Goal: Task Accomplishment & Management: Complete application form

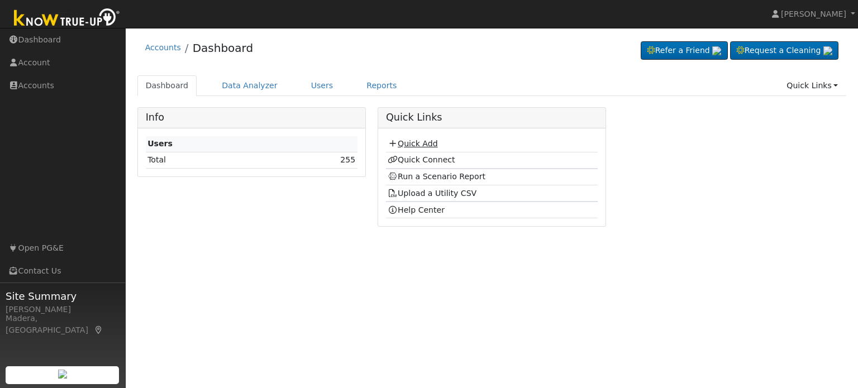
click at [416, 144] on link "Quick Add" at bounding box center [413, 143] width 50 height 9
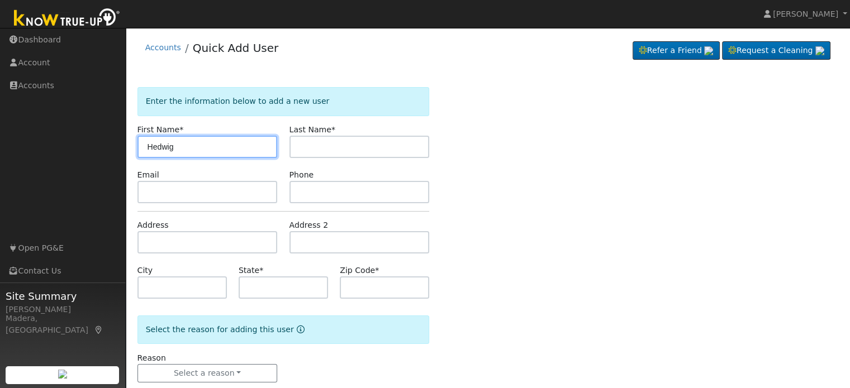
type input "Hedwig"
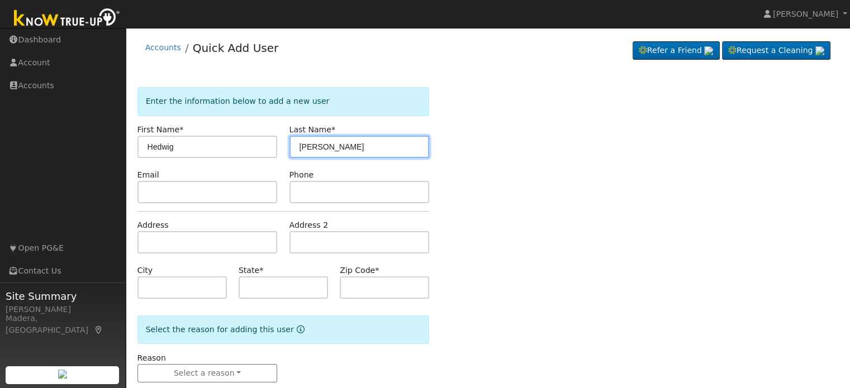
type input "Guevara"
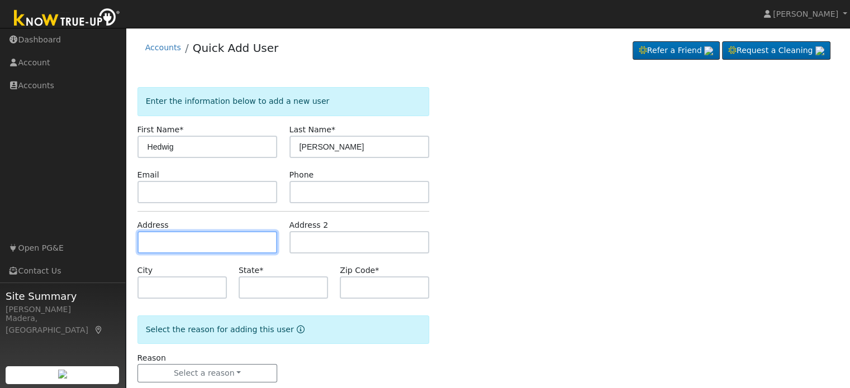
click at [192, 241] on input "text" at bounding box center [207, 242] width 140 height 22
click at [205, 240] on input "text" at bounding box center [207, 242] width 140 height 22
paste input "578 E HAZELWOOD DR"
type input "578 East Hazelwood Drive"
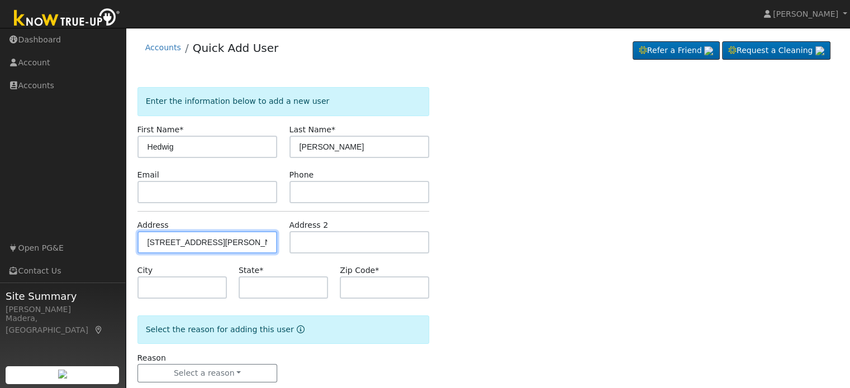
type input "Lemoore"
type input "CA"
type input "93245"
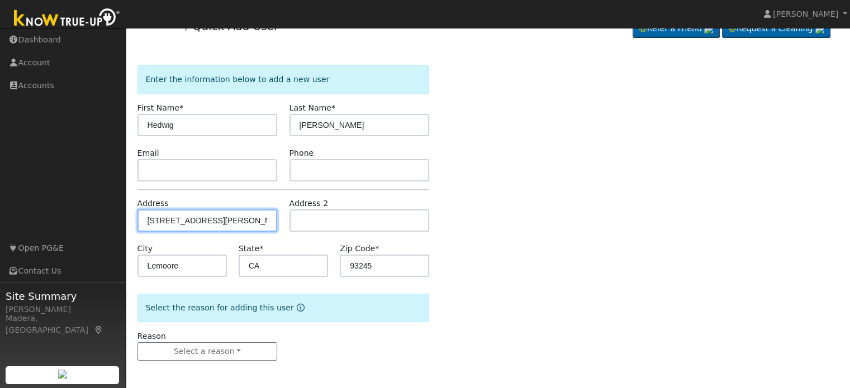
scroll to position [21, 0]
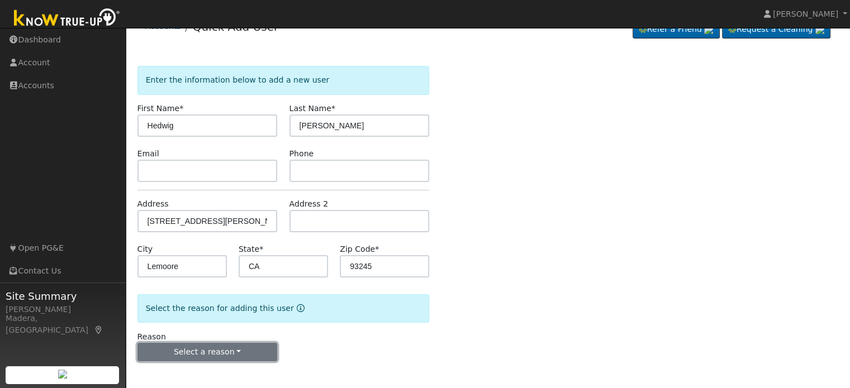
click at [226, 359] on button "Select a reason" at bounding box center [207, 352] width 140 height 19
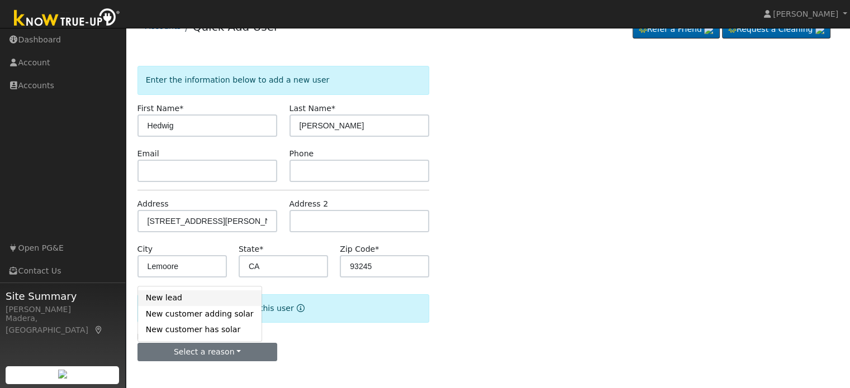
click at [192, 293] on link "New lead" at bounding box center [200, 299] width 124 height 16
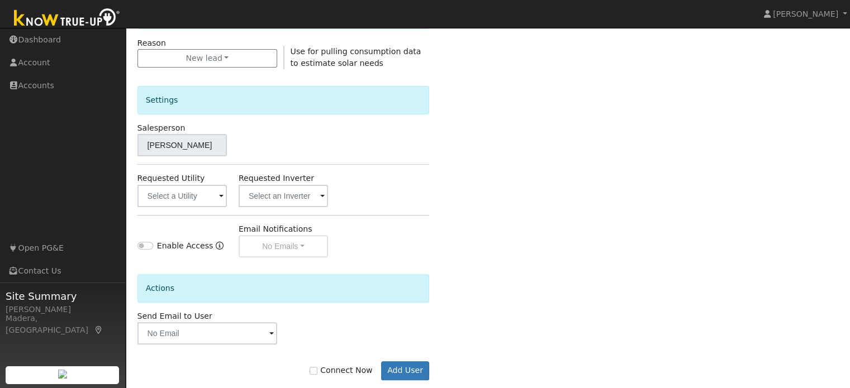
scroll to position [317, 0]
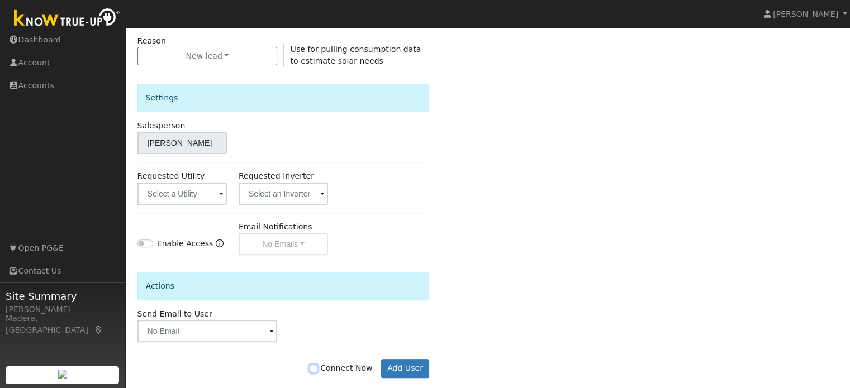
click at [317, 371] on input "Connect Now" at bounding box center [314, 369] width 8 height 8
checkbox input "true"
click at [416, 364] on button "Add User" at bounding box center [405, 368] width 49 height 19
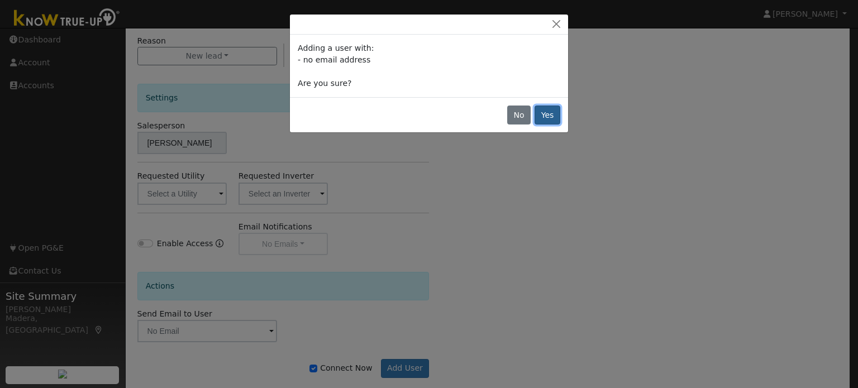
click at [558, 113] on button "Yes" at bounding box center [548, 115] width 26 height 19
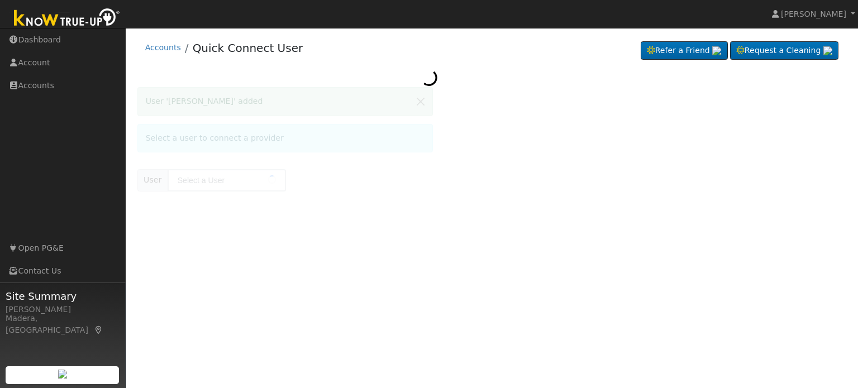
type input "[PERSON_NAME]"
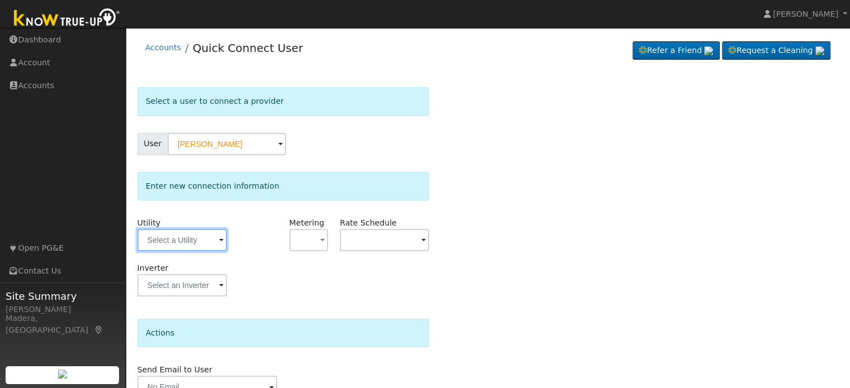
click at [166, 241] on input "text" at bounding box center [181, 240] width 89 height 22
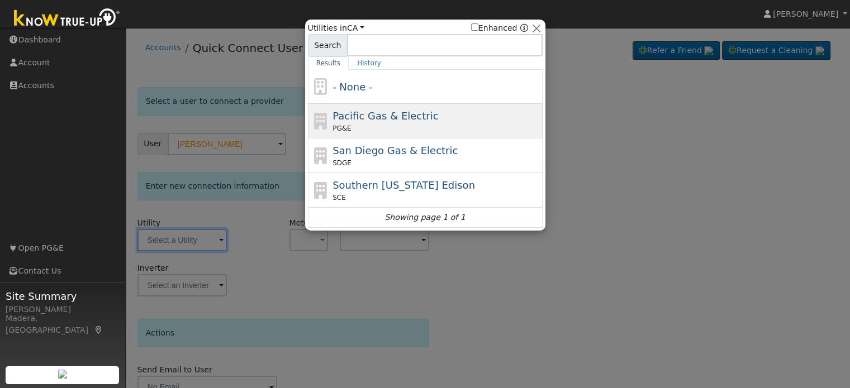
click at [369, 125] on div "PG&E" at bounding box center [436, 129] width 207 height 10
type input "PG&E"
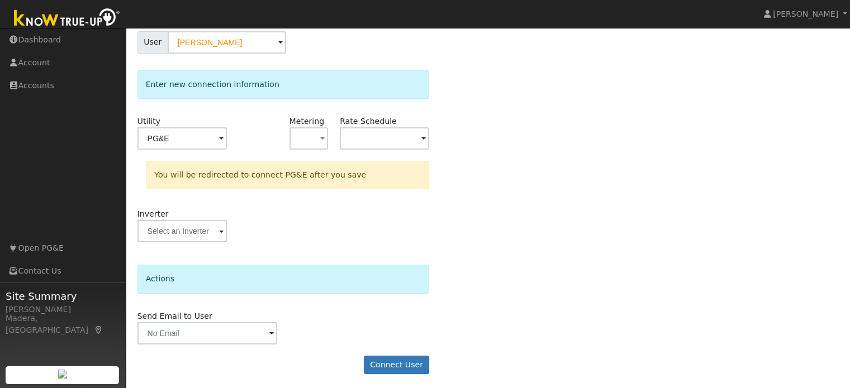
scroll to position [103, 0]
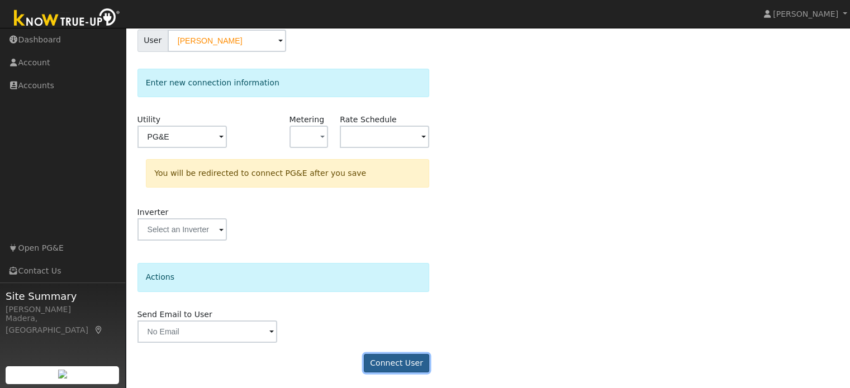
click at [387, 354] on button "Connect User" at bounding box center [397, 363] width 66 height 19
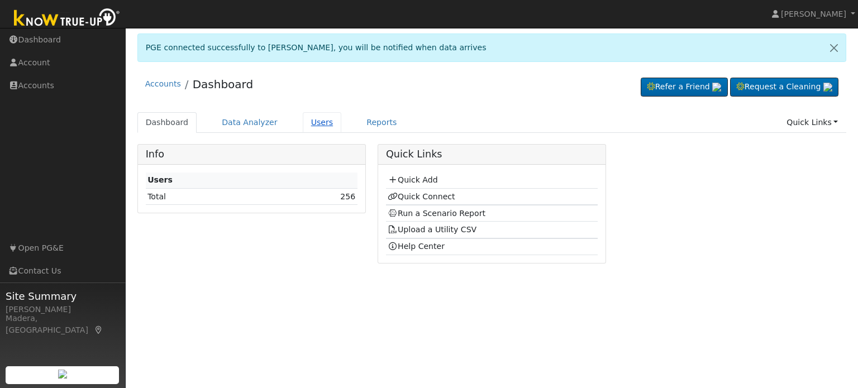
click at [308, 122] on link "Users" at bounding box center [322, 122] width 39 height 21
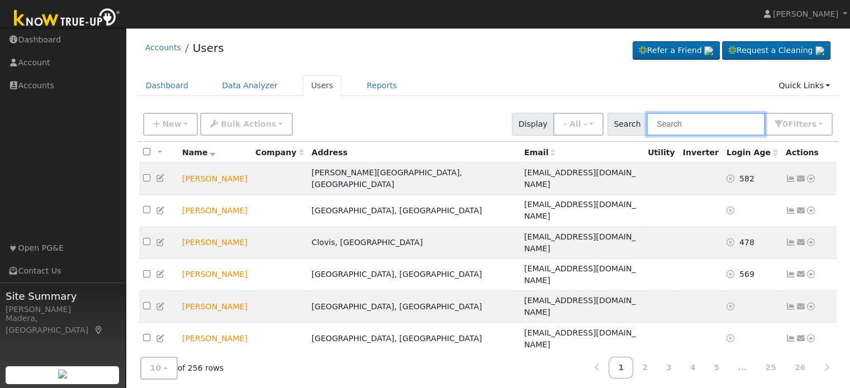
click at [709, 121] on input "text" at bounding box center [706, 124] width 118 height 23
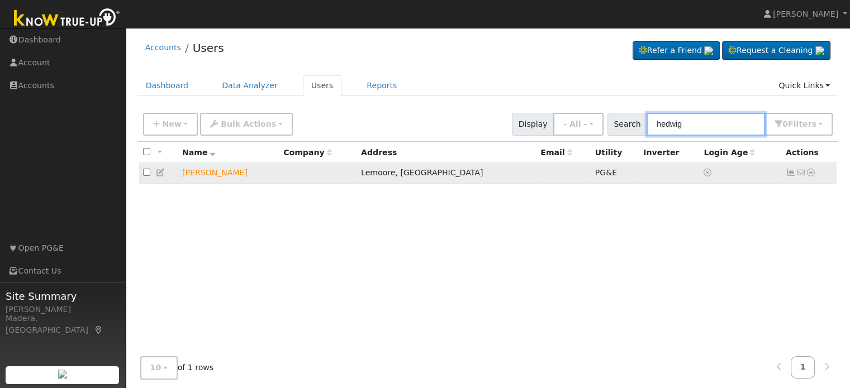
type input "hedwig"
click at [814, 172] on icon at bounding box center [811, 173] width 10 height 8
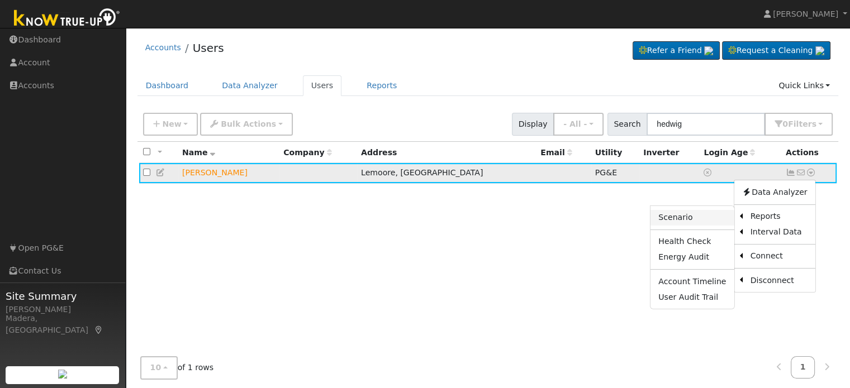
click at [677, 221] on link "Scenario" at bounding box center [692, 218] width 83 height 16
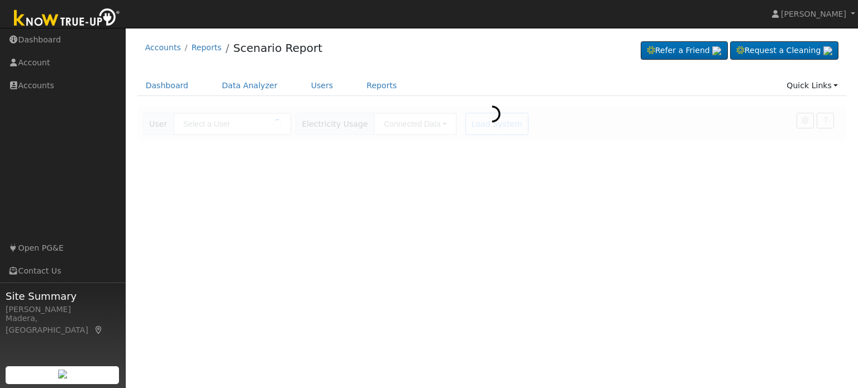
type input "[PERSON_NAME]"
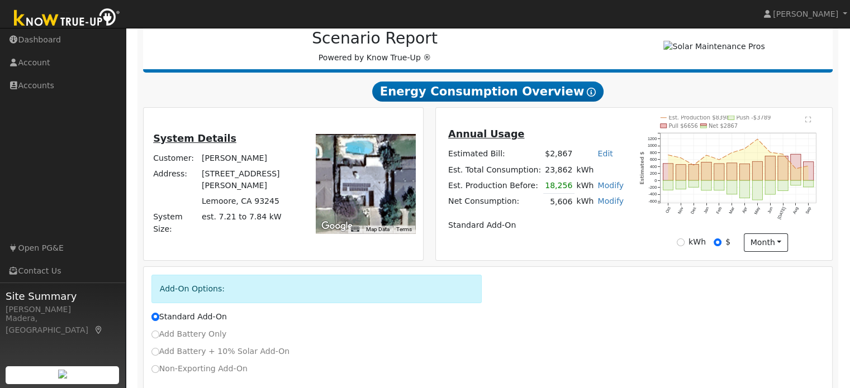
scroll to position [215, 0]
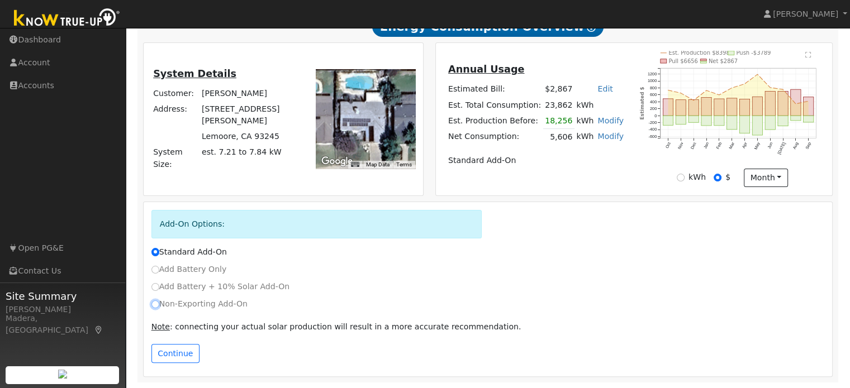
click at [155, 304] on input "Non-Exporting Add-On" at bounding box center [155, 305] width 8 height 8
radio input "true"
radio input "false"
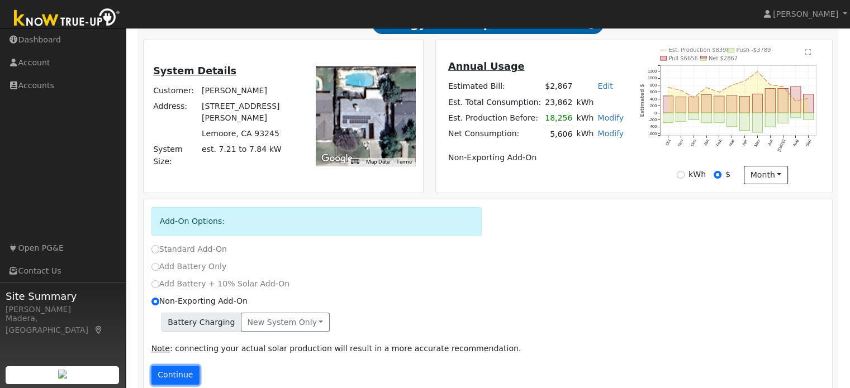
click at [178, 377] on button "Continue" at bounding box center [175, 375] width 48 height 19
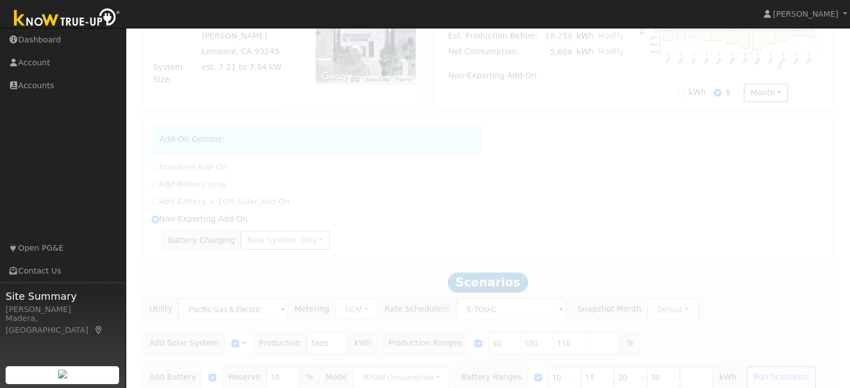
scroll to position [313, 0]
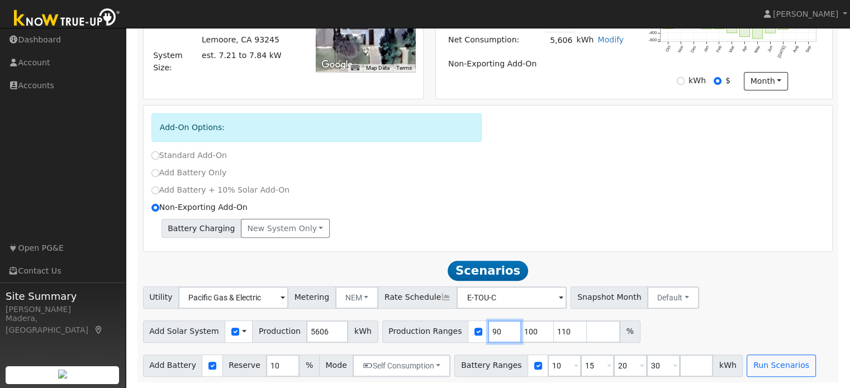
click at [488, 334] on input "90" at bounding box center [505, 332] width 34 height 22
type input "100"
type input "110"
type input "1"
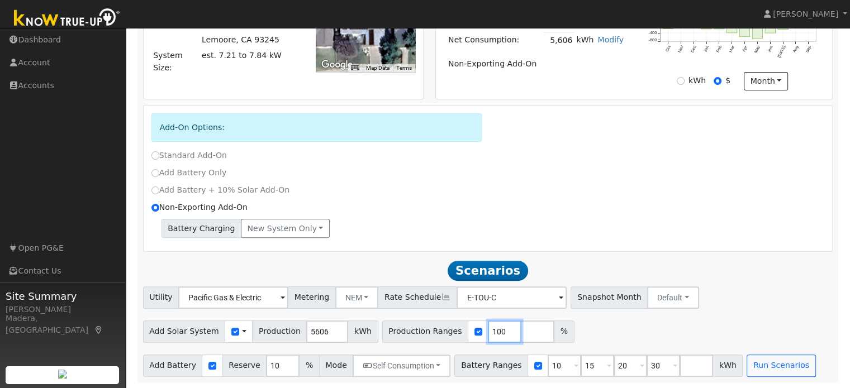
type input "100"
type input "110"
type input "120"
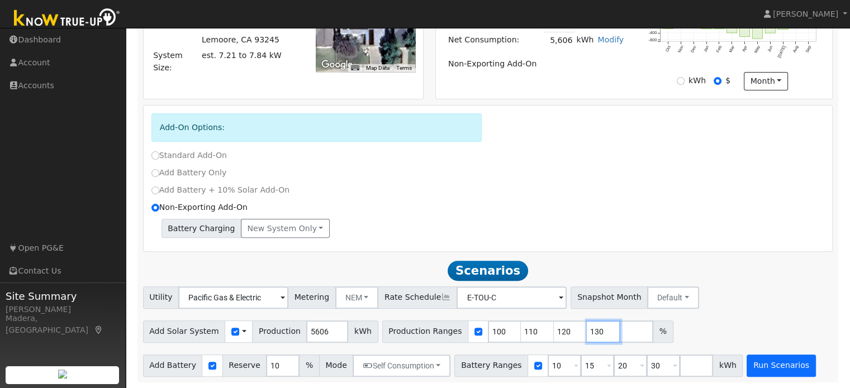
type input "130"
click at [747, 366] on button "Run Scenarios" at bounding box center [781, 366] width 69 height 22
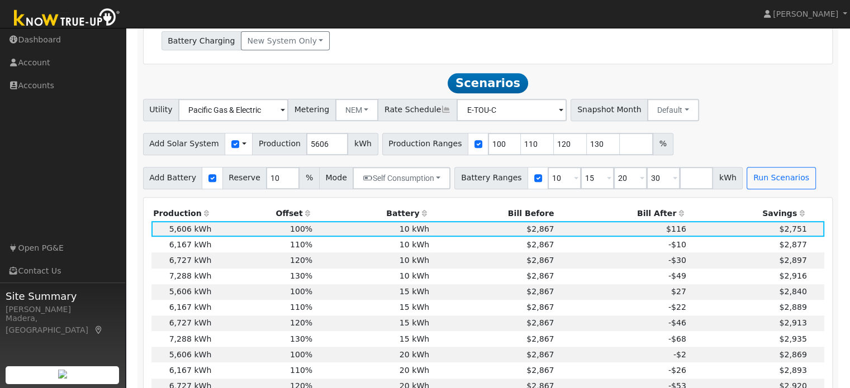
scroll to position [539, 0]
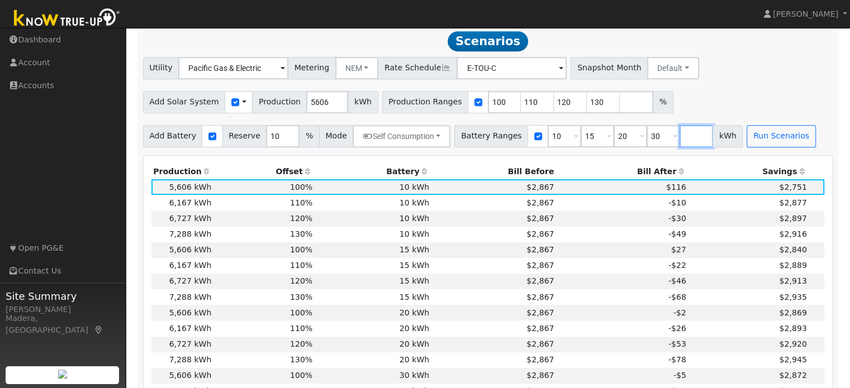
click at [680, 139] on input "number" at bounding box center [697, 136] width 34 height 22
type input "13.5"
type input "15"
type input "20"
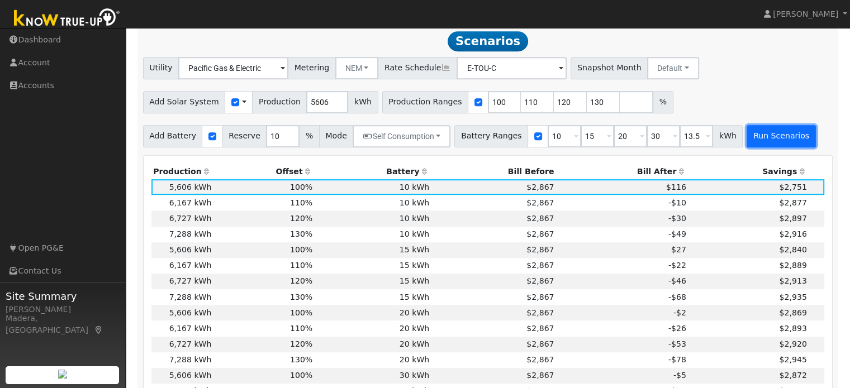
type input "30"
click at [767, 138] on button "Run Scenarios" at bounding box center [781, 136] width 69 height 22
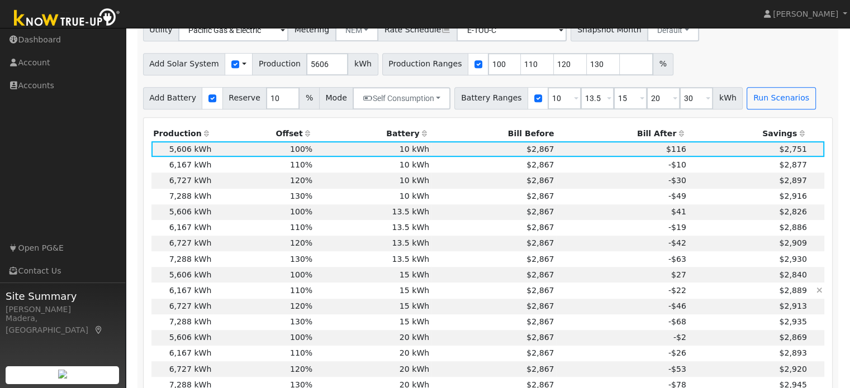
scroll to position [578, 0]
